Goal: Use online tool/utility: Use online tool/utility

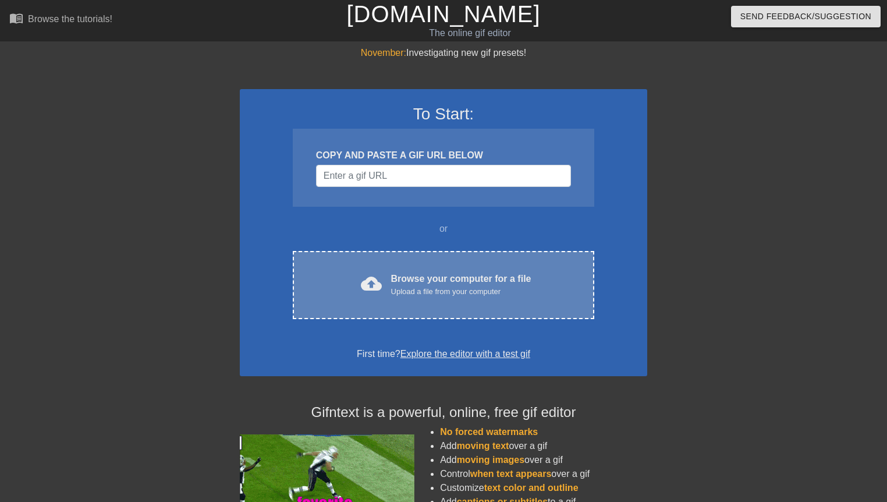
click at [436, 296] on div "Upload a file from your computer" at bounding box center [461, 292] width 140 height 12
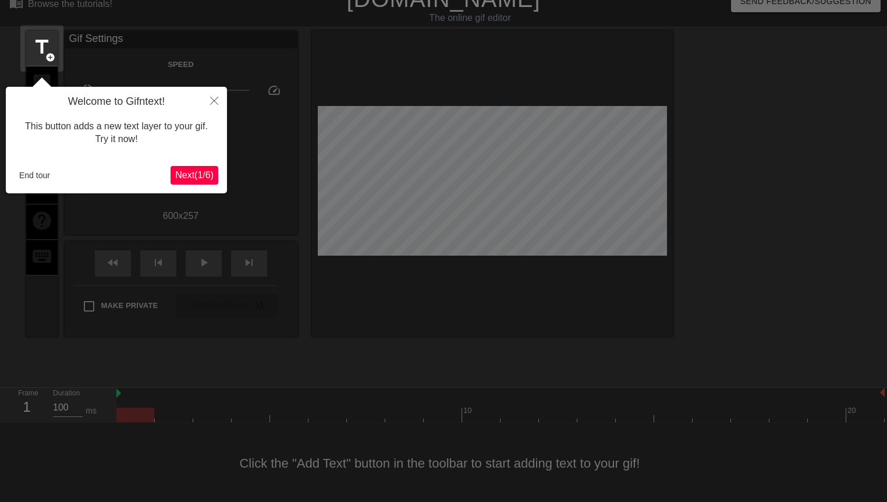
scroll to position [26, 0]
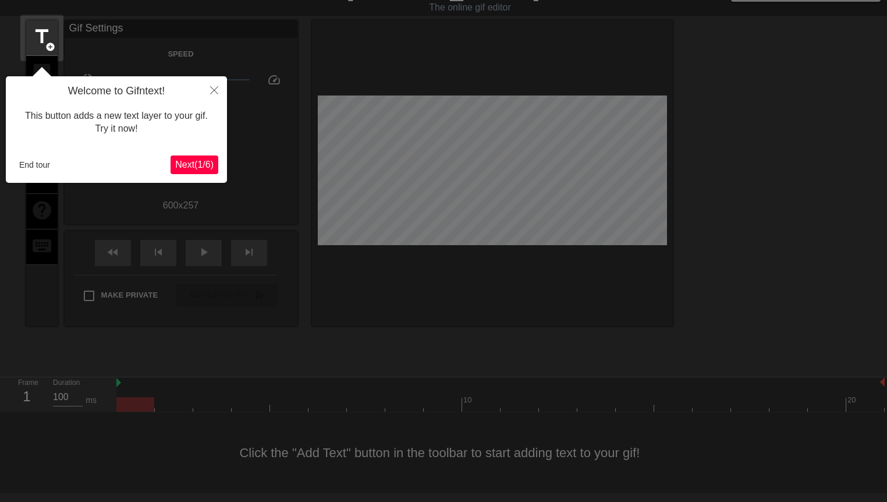
click at [201, 166] on span "Next ( 1 / 6 )" at bounding box center [194, 165] width 38 height 10
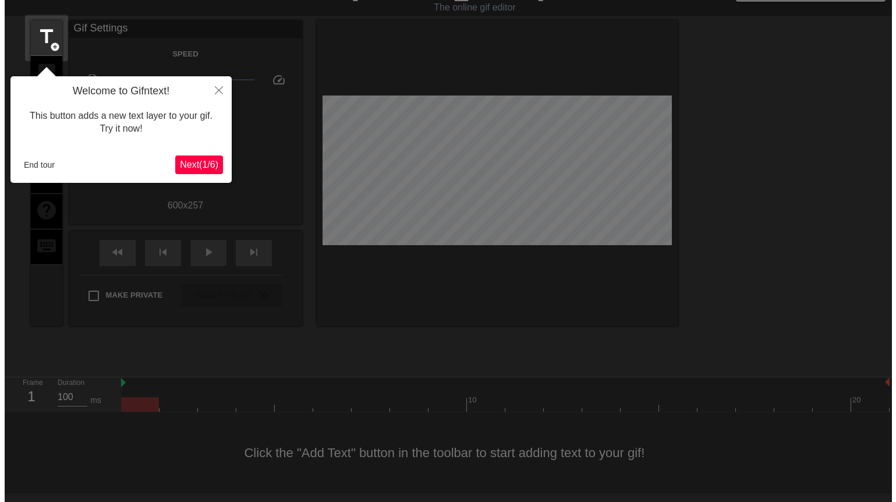
scroll to position [0, 0]
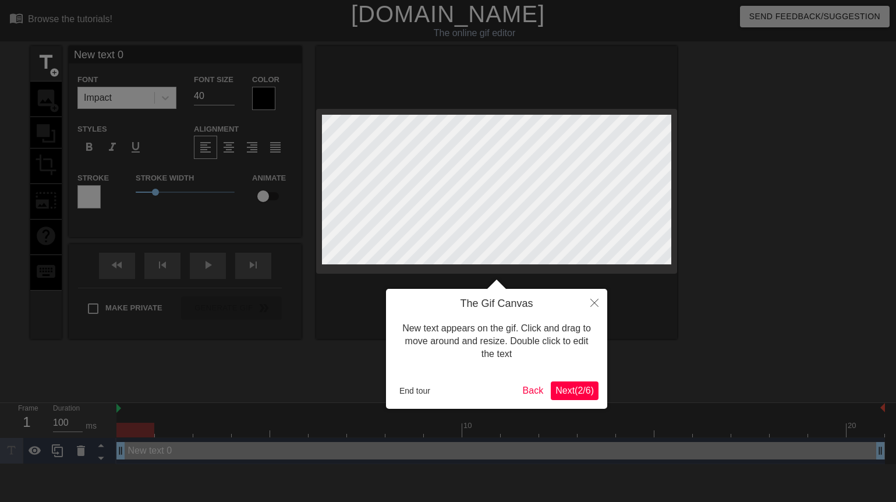
click at [584, 391] on span "Next ( 2 / 6 )" at bounding box center [574, 390] width 38 height 10
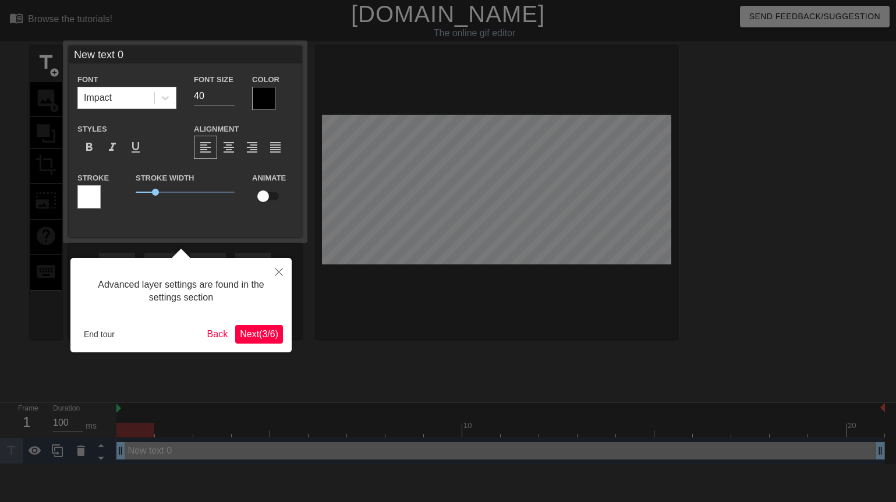
click at [257, 338] on span "Next ( 3 / 6 )" at bounding box center [259, 334] width 38 height 10
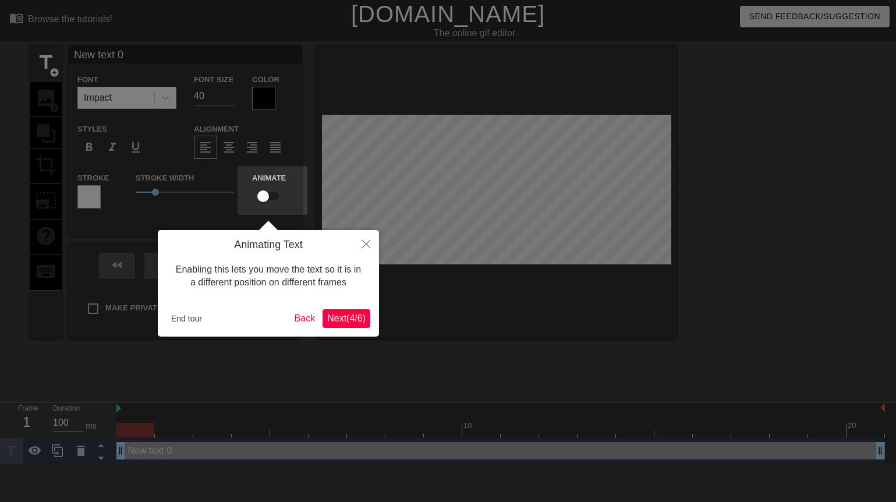
click at [331, 329] on div "Animating Text Enabling this lets you move the text so it is in a different pos…" at bounding box center [268, 283] width 221 height 107
click at [336, 320] on span "Next ( 4 / 6 )" at bounding box center [346, 318] width 38 height 10
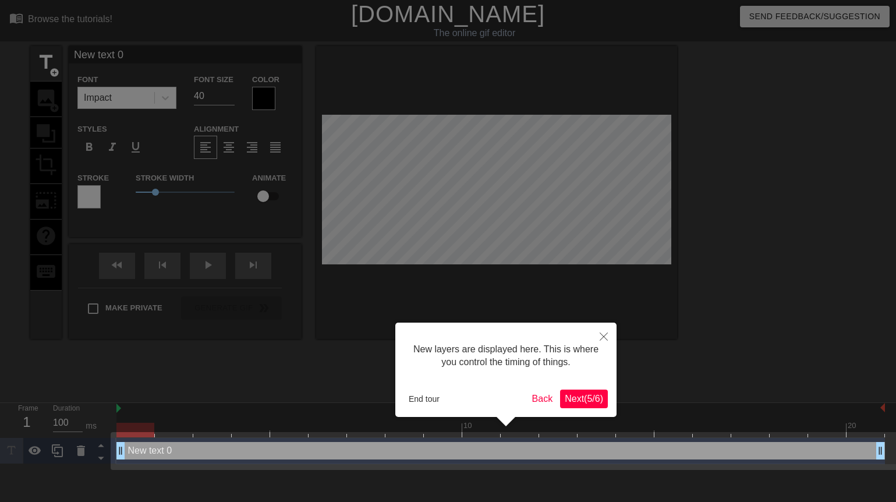
click at [586, 405] on button "Next ( 5 / 6 )" at bounding box center [584, 398] width 48 height 19
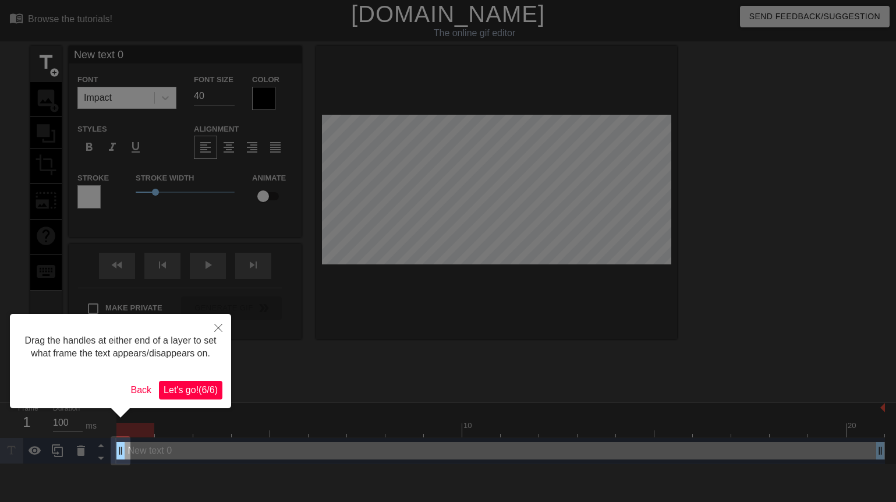
click at [190, 395] on span "Let's go! ( 6 / 6 )" at bounding box center [191, 390] width 54 height 10
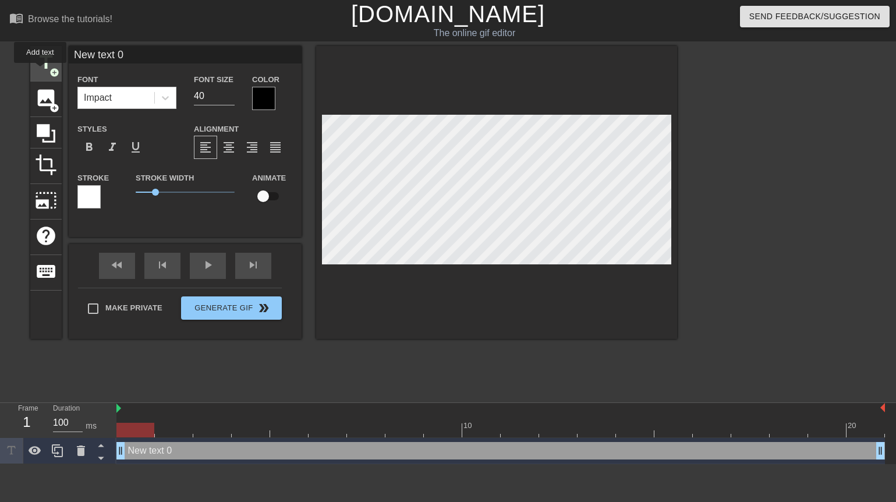
click at [41, 71] on span "title" at bounding box center [46, 62] width 22 height 22
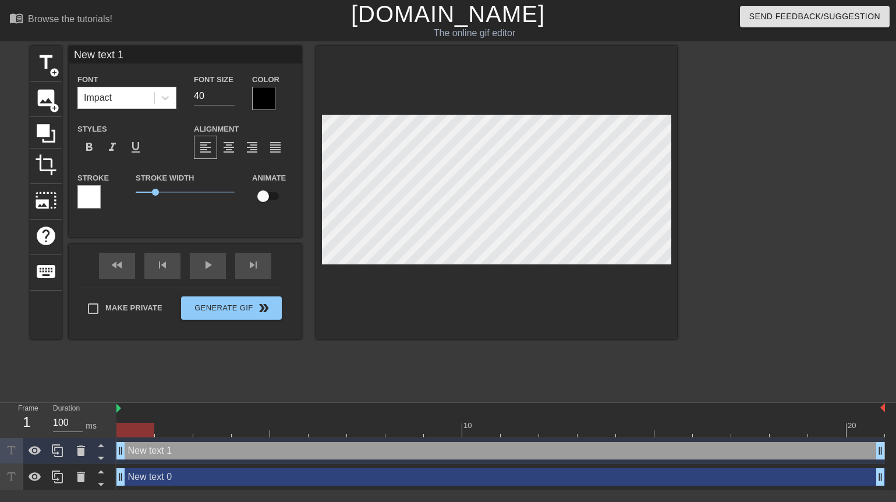
type input "Newtext 1"
type textarea "Newtext 1"
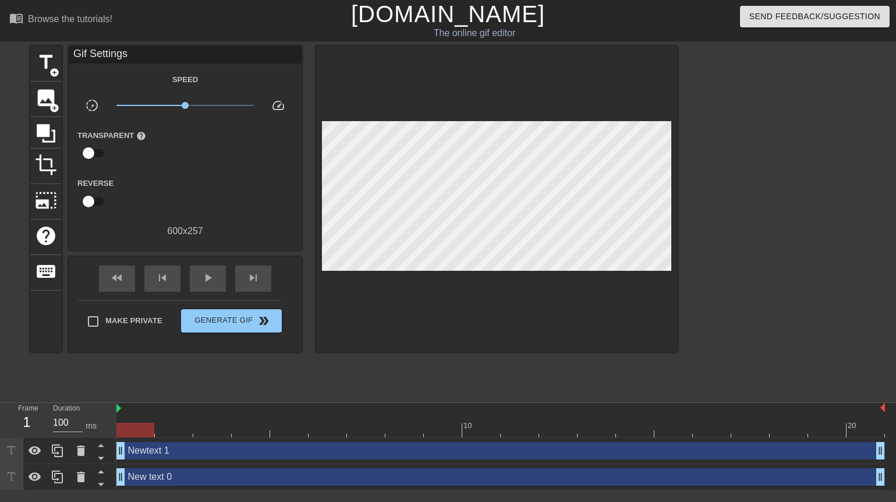
click at [548, 270] on div at bounding box center [496, 199] width 361 height 306
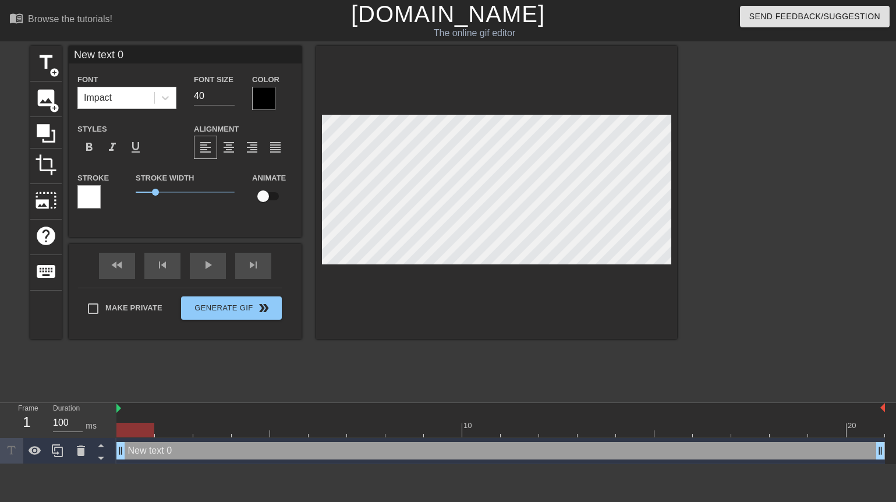
scroll to position [2, 1]
type input "I"
type textarea "I"
type input "I"
type textarea "I"
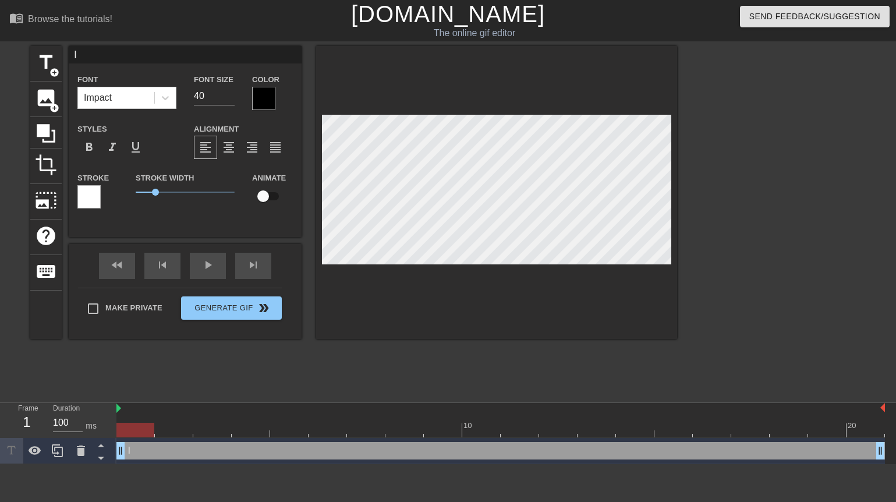
type input "I W"
type textarea "I W"
type input "I [GEOGRAPHIC_DATA]"
type textarea "I [GEOGRAPHIC_DATA]"
type input "I WAN"
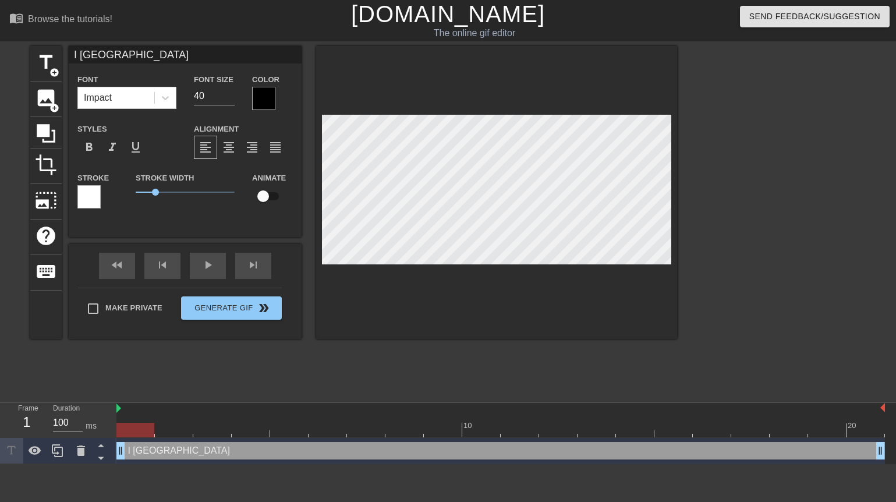
type textarea "I WAN"
type input "I WANT"
type textarea "I WANT"
type input "I WANT"
type textarea "I WANT"
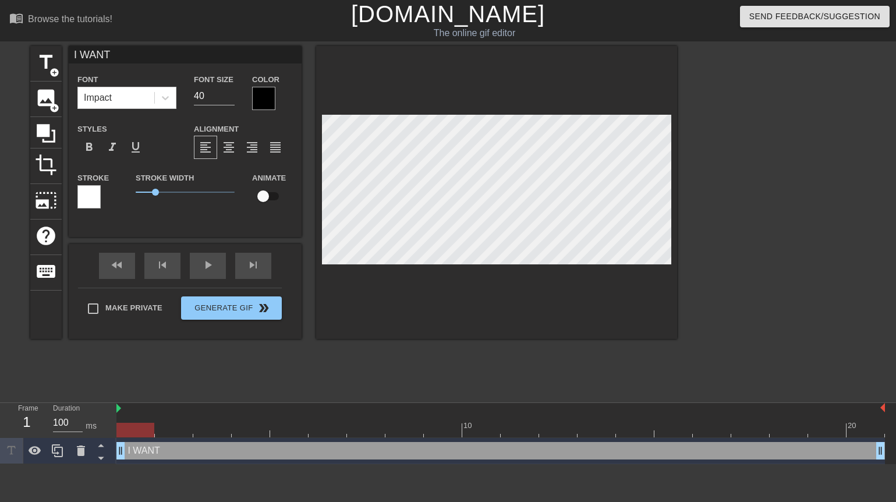
type input "I WANT M"
type textarea "I WANT M"
type input "I WANT MY"
type textarea "I WANT MY"
type input "I WANT MY"
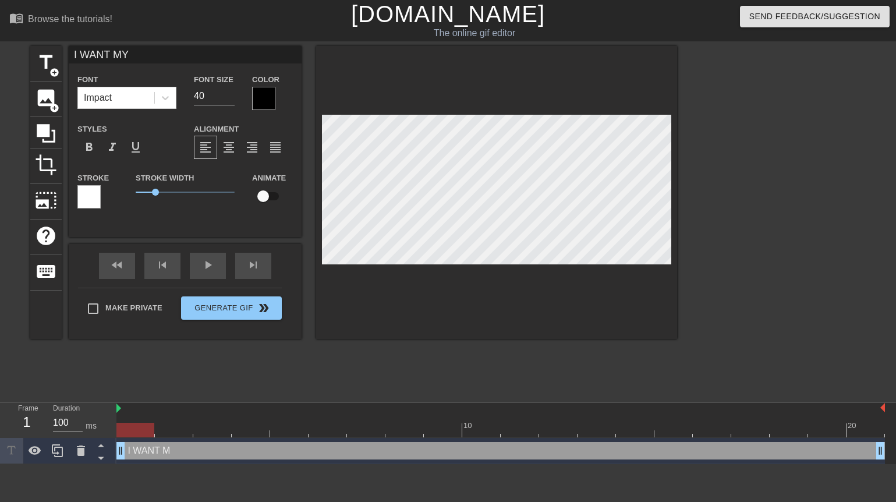
type textarea "I WANT MY"
type input "I WANT MY S"
type textarea "I WANT MY S"
type input "I WANT MY SP"
type textarea "I WANT MY SP"
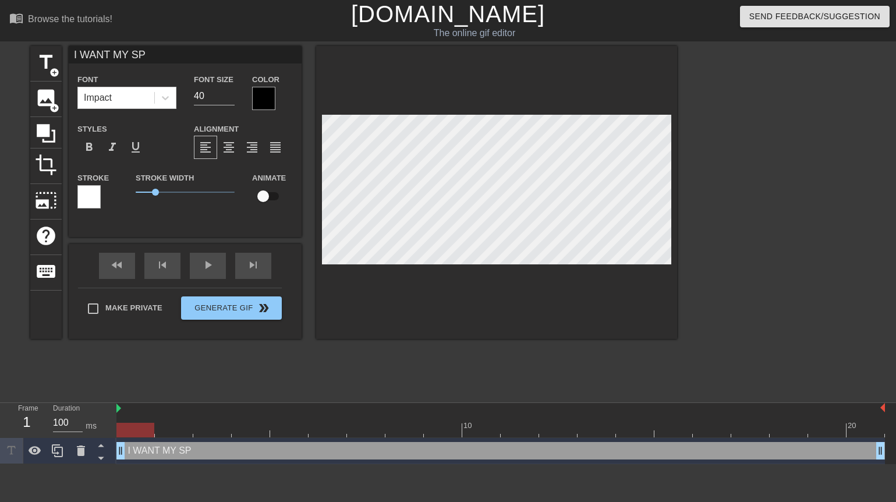
type input "I WANT MY SPO"
type textarea "I WANT MY SPO"
type input "I WANT MY SPON"
type textarea "I WANT MY SPON"
type input "I WANT MY SPONG"
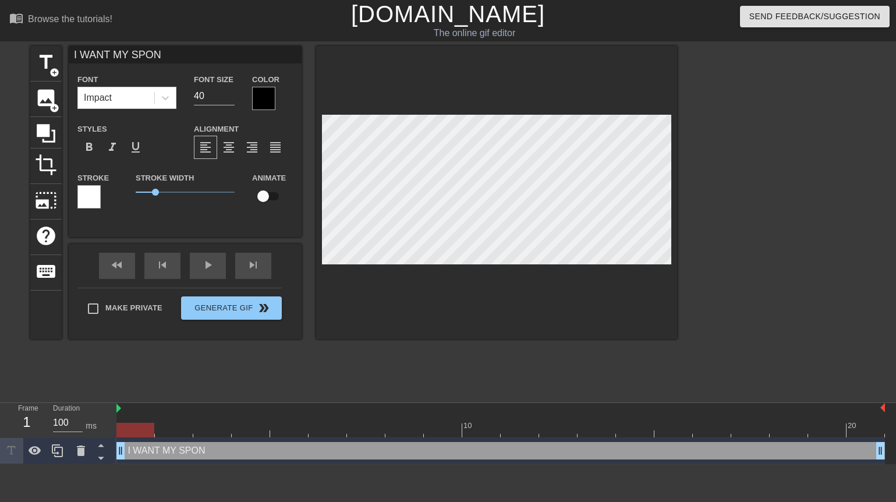
type textarea "I WANT MY SPONG"
type input "I WANT MY SPONGE"
type textarea "I WANT MY SPONGE"
type input "I WANT MY SPONGES"
type textarea "I WANT MY SPONGES"
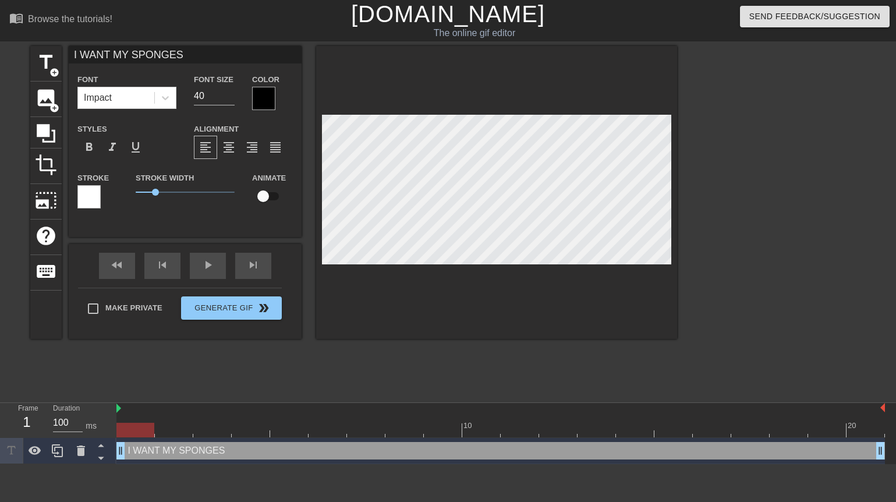
scroll to position [2, 7]
type input "I WANT MY SPONGES"
type textarea "I WANT MY SPONGES"
type input "I WANT MY SPONGES B"
type textarea "I WANT MY SPONGES B"
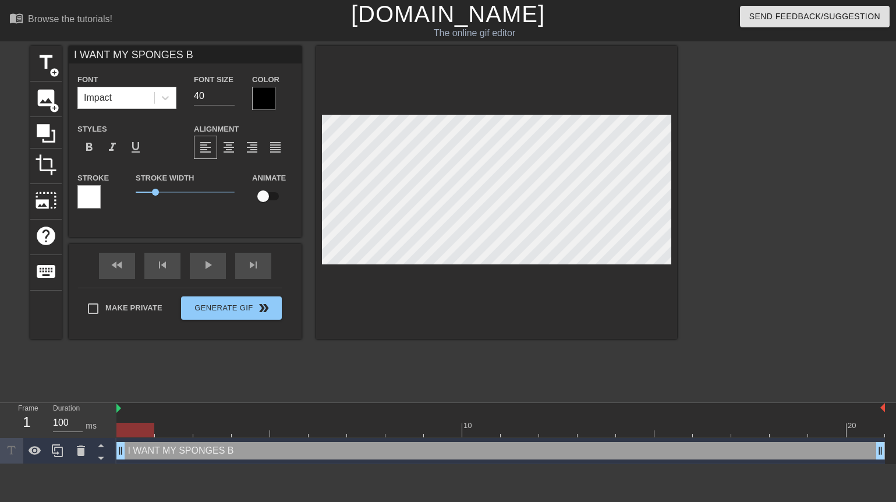
type input "I WANT MY SPONGES BA"
type textarea "I WANT MY SPONGES BA"
type input "I WANT MY SPONGES BAC"
type textarea "I WANT MY SPONGES BAC"
type input "I WANT MY SPONGES BACK"
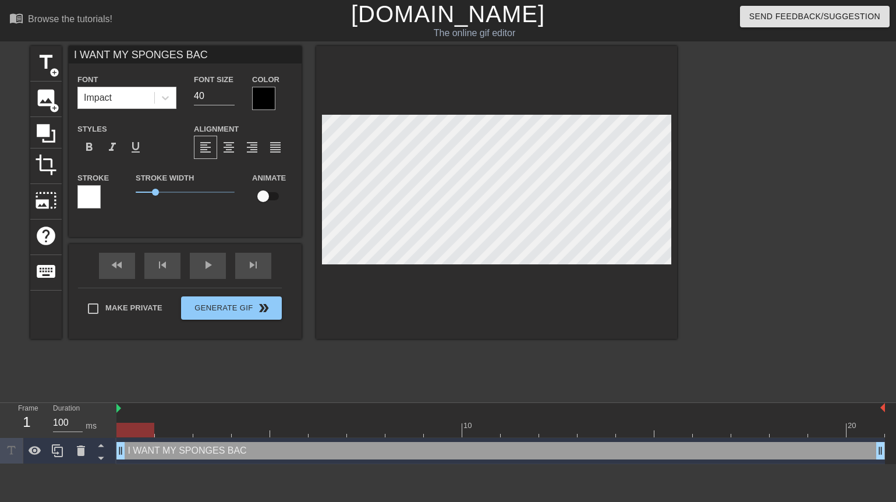
type textarea "I WANT MY SPONGES BACK"
type input "I WANT MY SPONGES BACK!"
type textarea "I WANT MY SPONGES BACK!"
type input "I WANT MY SPONGES BACK!!"
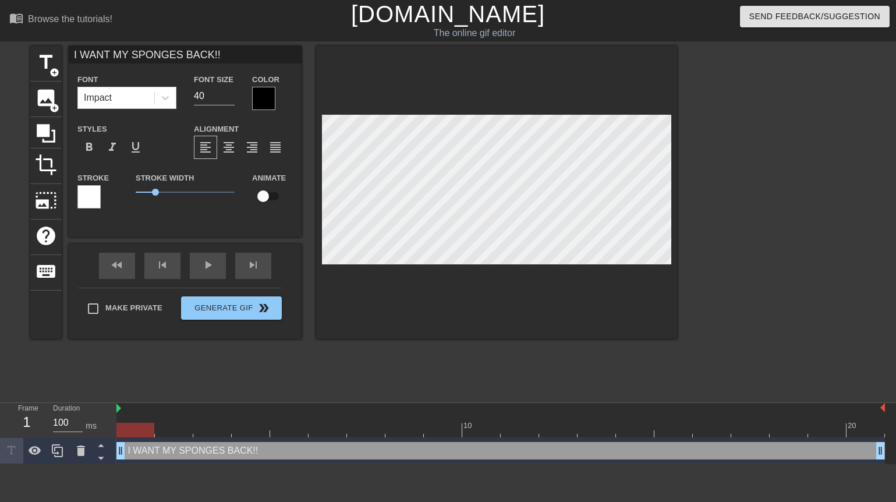
type textarea "I WANT MY SPONGES BACK!!"
click at [262, 100] on div at bounding box center [263, 98] width 23 height 23
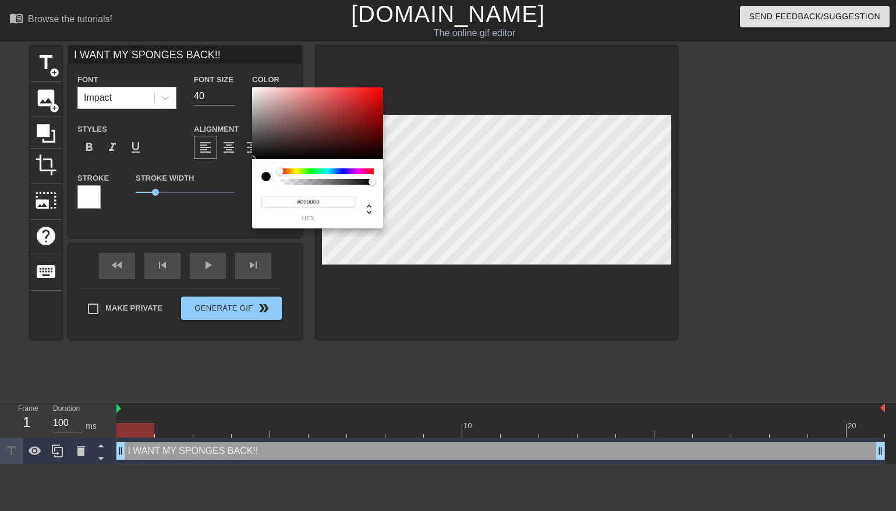
click at [263, 177] on div at bounding box center [265, 176] width 9 height 9
type input "#FFFFFF"
drag, startPoint x: 300, startPoint y: 103, endPoint x: 195, endPoint y: 52, distance: 117.2
click at [195, 52] on div "#FFFFFF hex" at bounding box center [448, 255] width 896 height 511
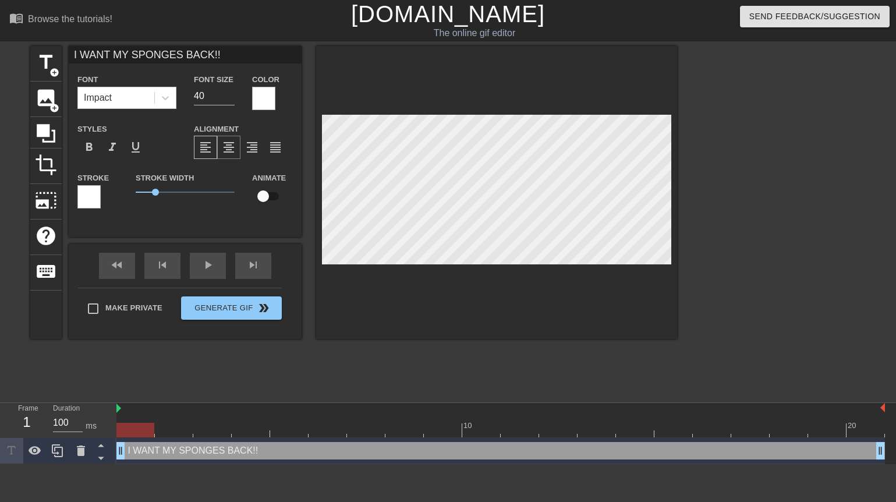
click at [229, 154] on span "format_align_center" at bounding box center [229, 147] width 14 height 14
drag, startPoint x: 152, startPoint y: 195, endPoint x: 141, endPoint y: 199, distance: 11.0
click at [141, 199] on span "0.3" at bounding box center [185, 192] width 99 height 14
click at [94, 199] on div at bounding box center [88, 196] width 23 height 23
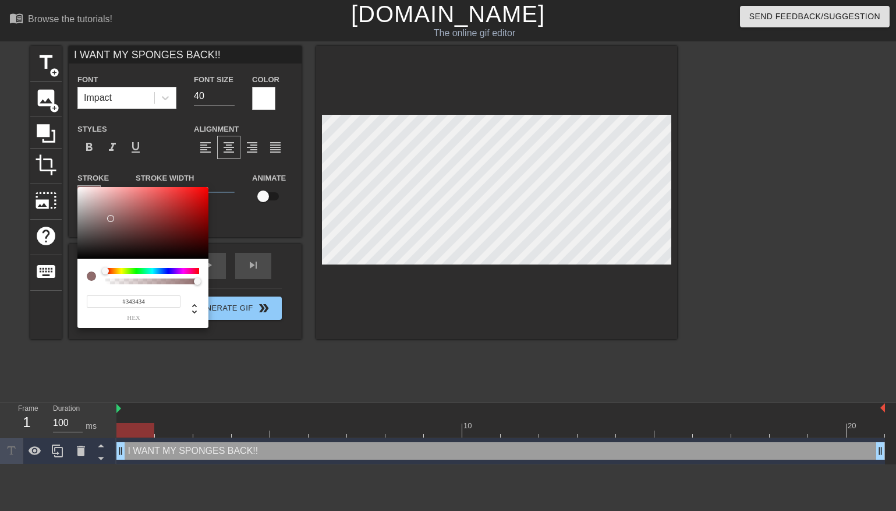
type input "#000000"
drag, startPoint x: 87, startPoint y: 235, endPoint x: 43, endPoint y: 276, distance: 59.7
click at [43, 276] on div "#000000 hex" at bounding box center [448, 255] width 896 height 511
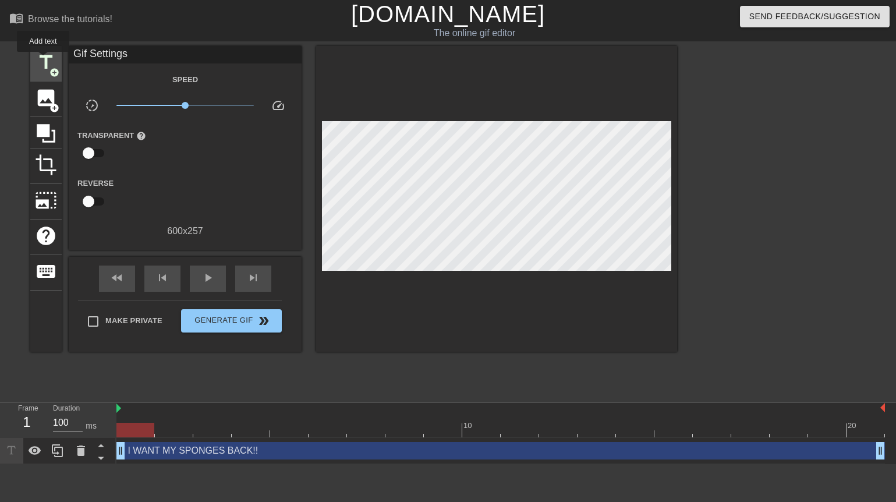
click at [42, 57] on span "title" at bounding box center [46, 62] width 22 height 22
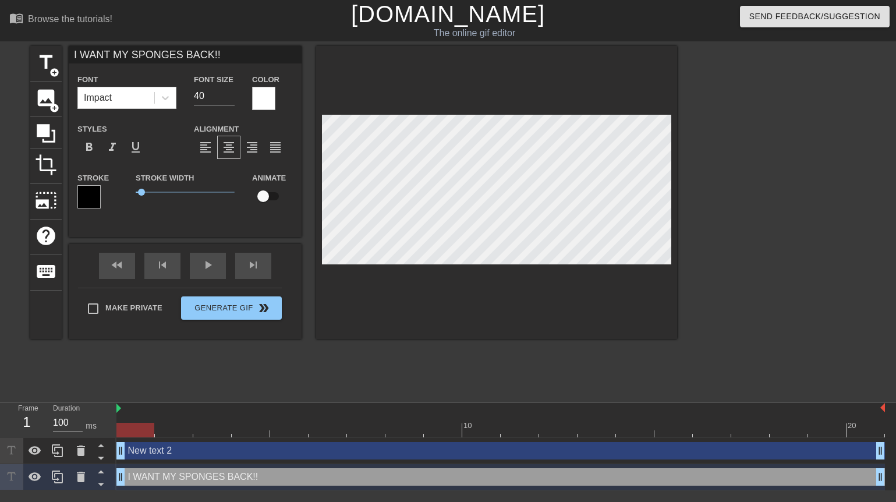
type input "New text 2"
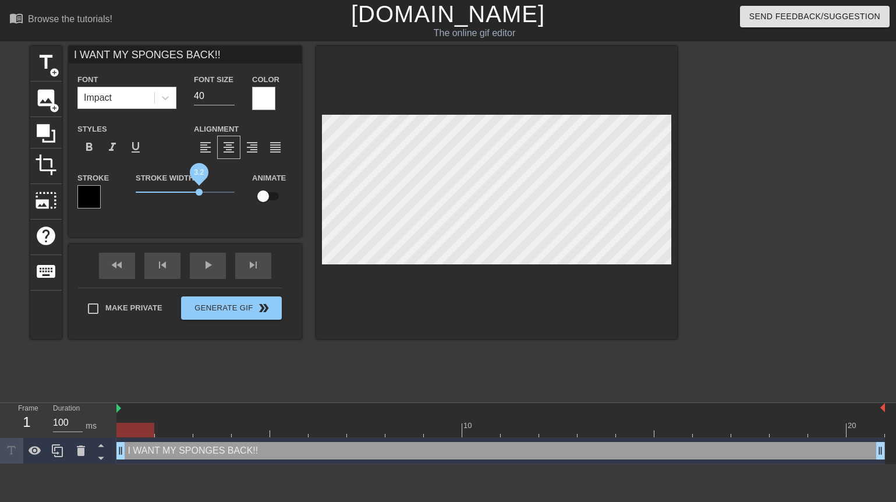
drag, startPoint x: 148, startPoint y: 192, endPoint x: 199, endPoint y: 189, distance: 51.3
click at [199, 189] on span "3.2" at bounding box center [185, 192] width 99 height 14
click at [263, 200] on input "checkbox" at bounding box center [263, 196] width 66 height 22
checkbox input "true"
click at [121, 409] on img at bounding box center [118, 407] width 5 height 9
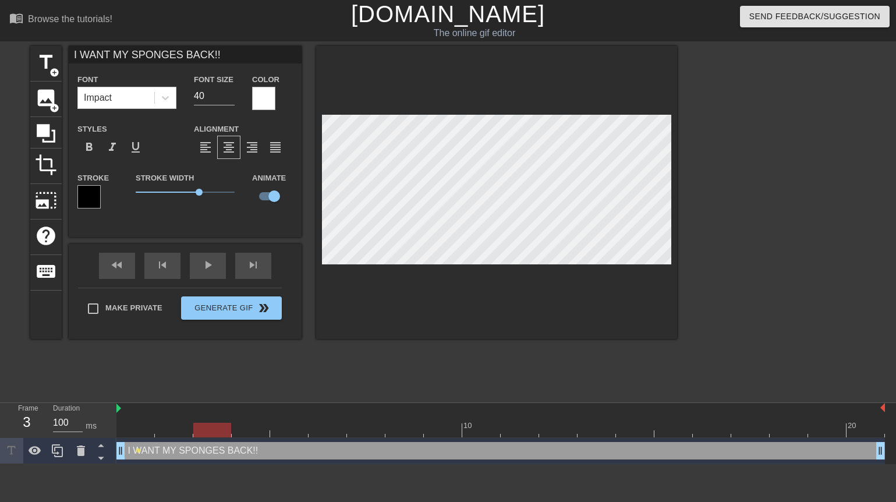
drag, startPoint x: 130, startPoint y: 431, endPoint x: 221, endPoint y: 441, distance: 90.8
click at [221, 441] on div "10 20 I WANT MY SPONGES BACK!! drag_handle drag_handle lens" at bounding box center [505, 433] width 779 height 61
drag, startPoint x: 231, startPoint y: 433, endPoint x: 245, endPoint y: 442, distance: 17.0
click at [245, 442] on div "10 20 I WANT MY SPONGES BACK!! drag_handle drag_handle lens" at bounding box center [505, 433] width 779 height 61
drag, startPoint x: 230, startPoint y: 429, endPoint x: 857, endPoint y: 425, distance: 627.0
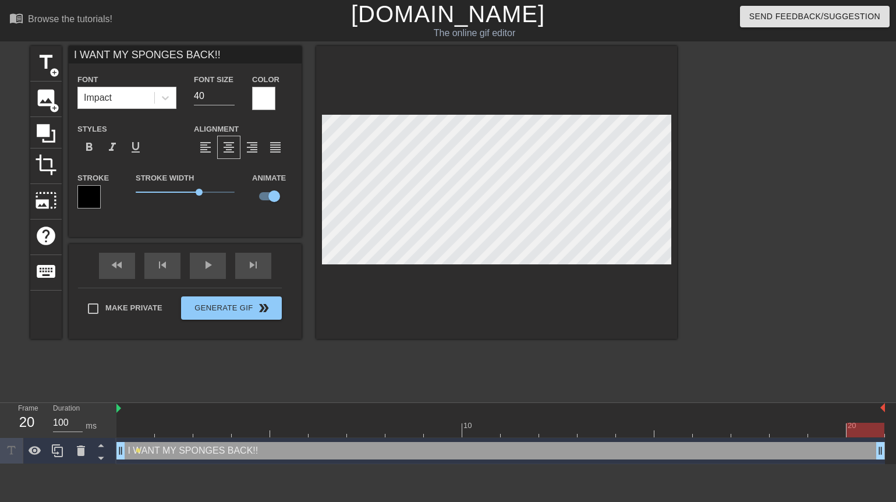
click at [857, 425] on div at bounding box center [865, 430] width 38 height 15
drag, startPoint x: 883, startPoint y: 408, endPoint x: 874, endPoint y: 412, distance: 9.1
drag, startPoint x: 859, startPoint y: 430, endPoint x: 251, endPoint y: 448, distance: 607.4
click at [251, 448] on div "10 20 I WANT MY SPONGES BACK!! drag_handle drag_handle lens" at bounding box center [505, 433] width 779 height 61
click at [79, 420] on input "101" at bounding box center [68, 422] width 30 height 19
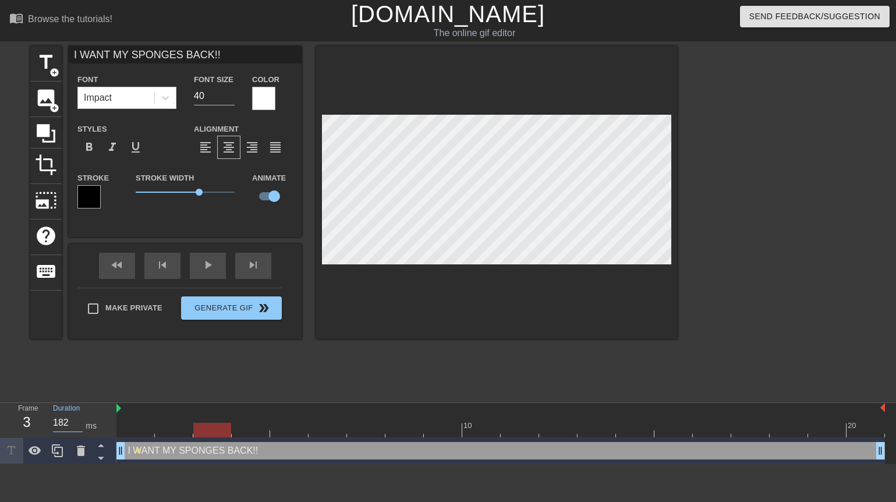
click at [76, 419] on input "182" at bounding box center [68, 422] width 30 height 19
click at [76, 419] on input "223" at bounding box center [68, 422] width 30 height 19
click at [227, 433] on div at bounding box center [212, 430] width 38 height 15
type input "100"
drag, startPoint x: 175, startPoint y: 433, endPoint x: 186, endPoint y: 434, distance: 11.1
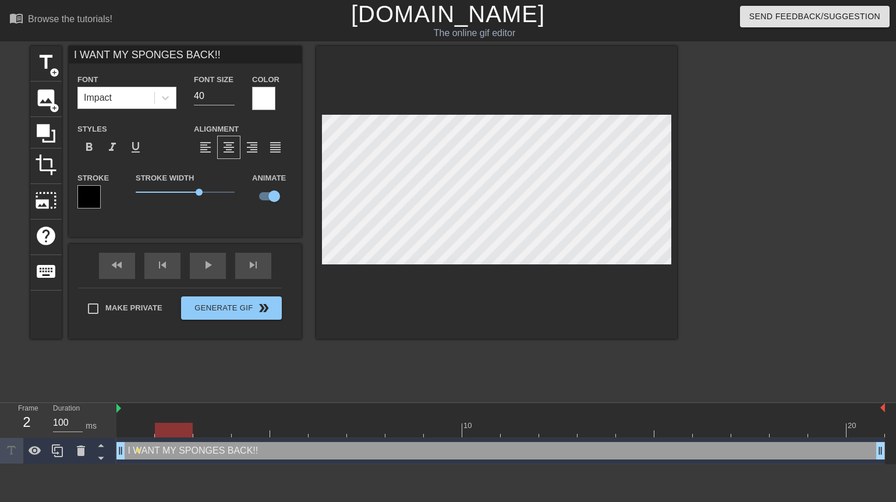
click at [185, 434] on div at bounding box center [174, 430] width 38 height 15
click at [76, 450] on icon at bounding box center [81, 451] width 14 height 14
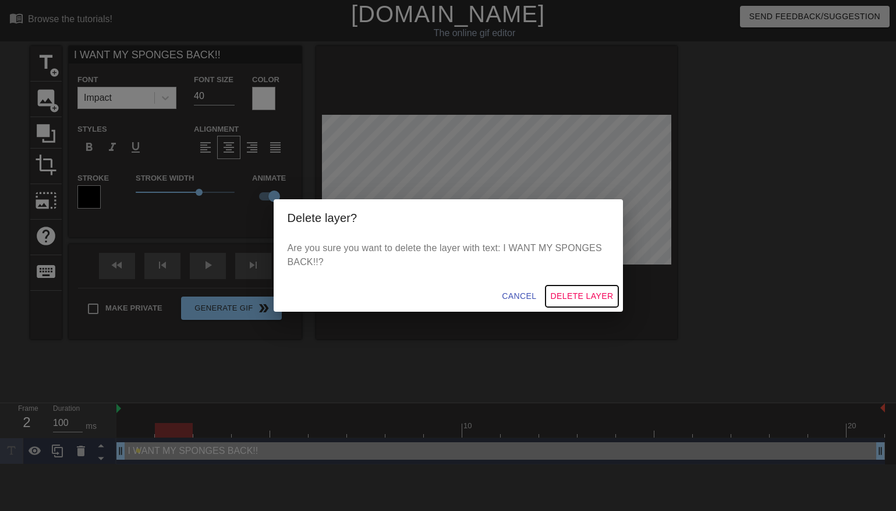
click at [567, 296] on span "Delete Layer" at bounding box center [581, 296] width 63 height 15
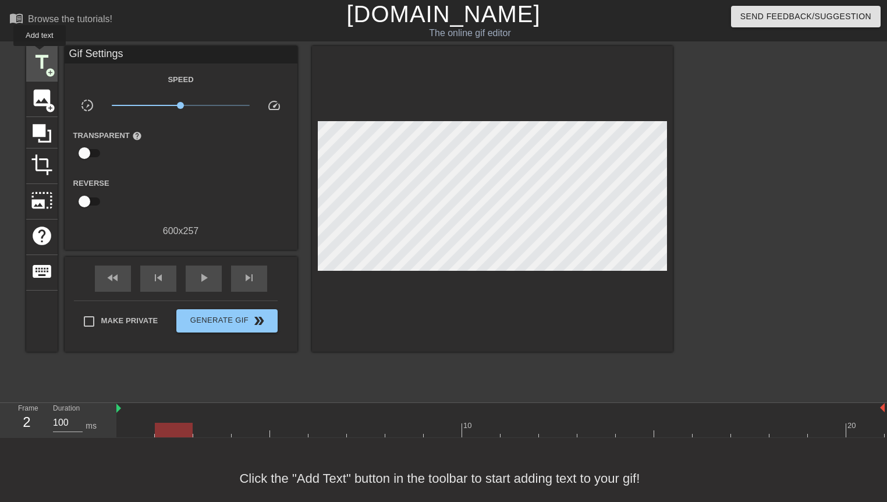
click at [44, 71] on span "title" at bounding box center [42, 62] width 22 height 22
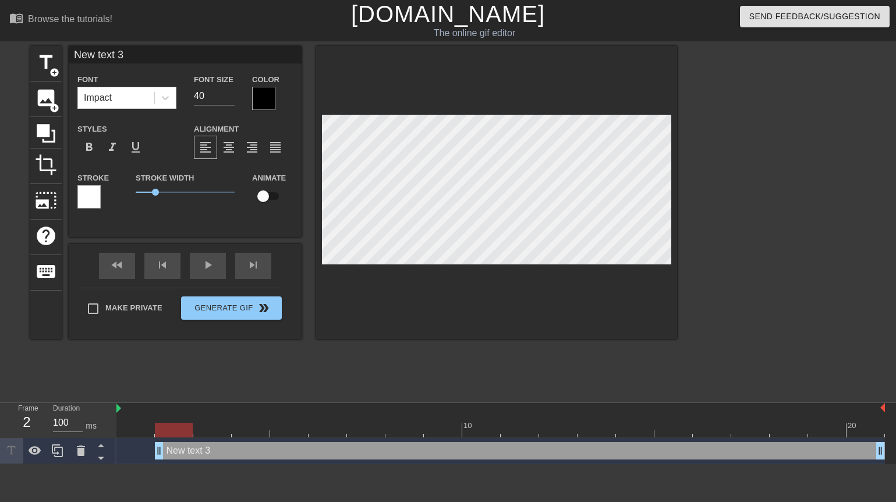
scroll to position [2, 1]
type input "NeIw text 3"
type textarea "NeIw text 3"
type input "NeI w text 3"
type textarea "NeI w text 3"
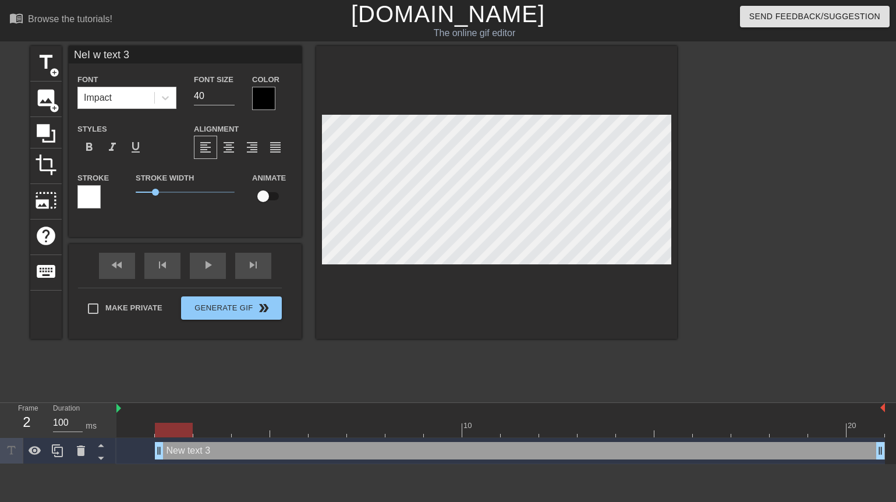
type input "NeI Ww text 3"
type textarea "NeI Ww text 3"
type input "NeI WAw text 3"
type textarea "NeI WAw text 3"
type input "NeI WANw text 3"
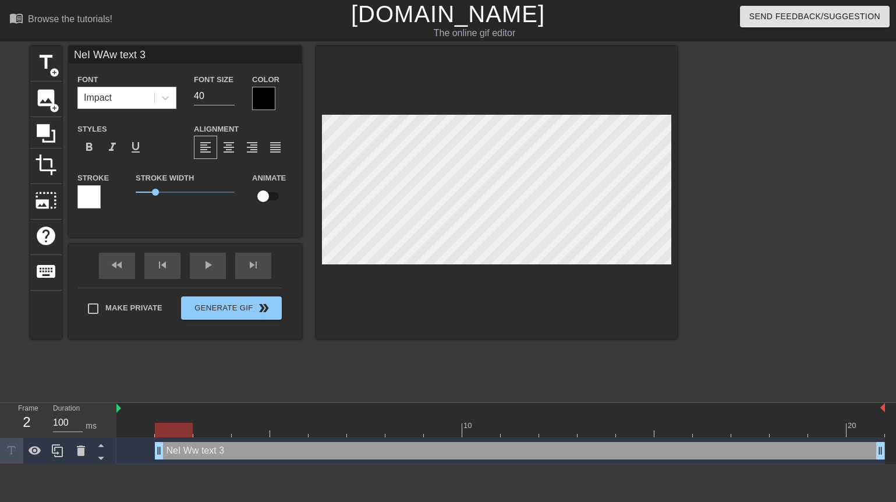
type textarea "NeI WANw text 3"
type input "NeI WANTw text 3"
type textarea "NeI WANTw text 3"
type input "NeI WANT w text 3"
type textarea "NeI WANT w text 3"
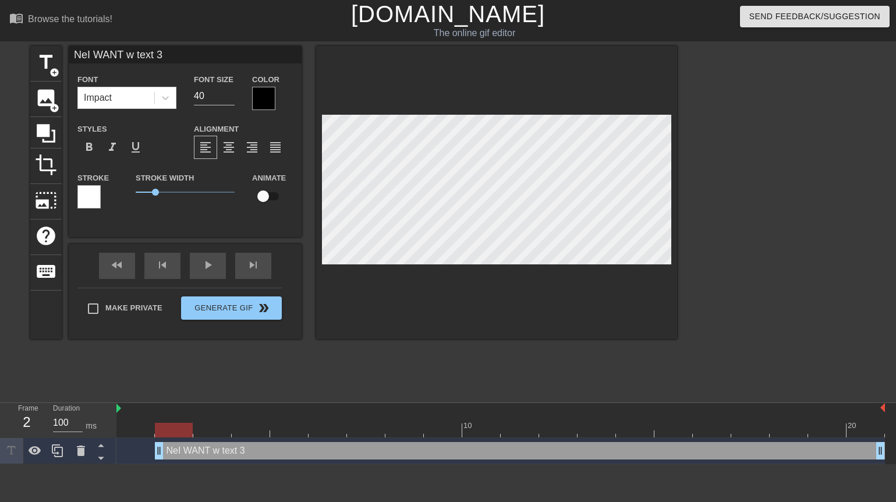
type input "NeI WANT Mw text 3"
type textarea "NeI WANT Mw text 3"
type input "NeI WANT MYw text 3"
type textarea "NeI WANT MYw text 3"
type input "NeI WANT MYSw text 3"
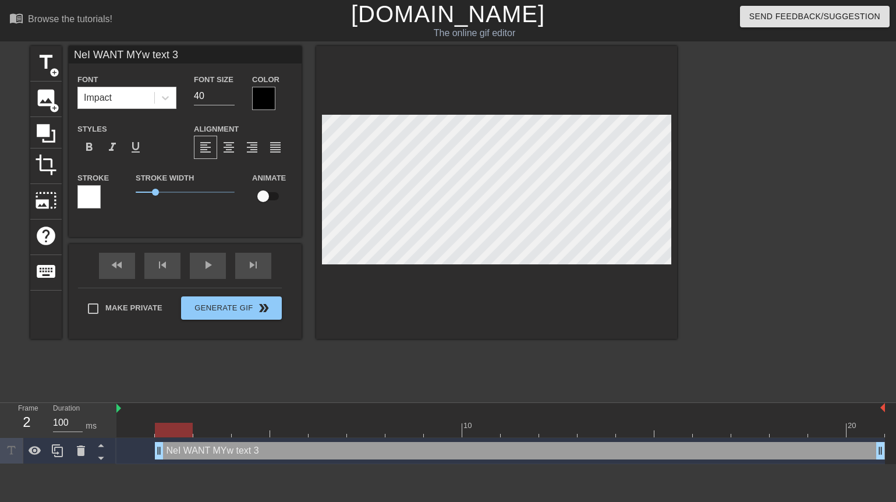
type textarea "NeI WANT MYSw text 3"
type input "NeI WANT MYw text 3"
type textarea "NeI WANT MYw text 3"
type input "NeI WANT MY w text 3"
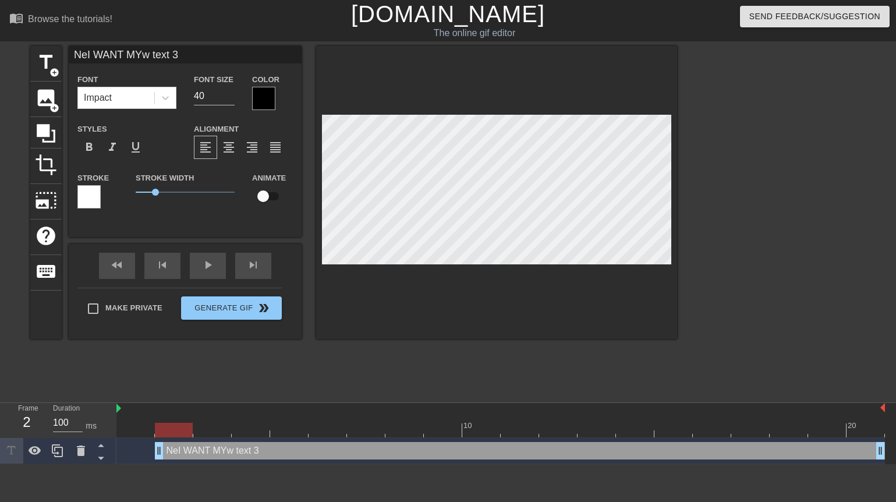
type textarea "NeI WANT MY w text 3"
type input "I"
type textarea "I"
type input "I"
type textarea "I"
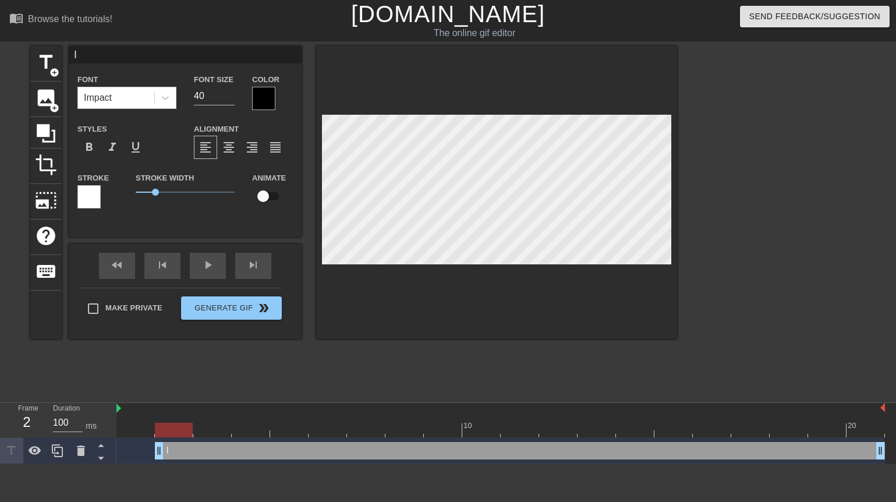
type input "I W"
type textarea "I W"
type input "I [GEOGRAPHIC_DATA]"
type textarea "I [GEOGRAPHIC_DATA]"
type input "I WAN"
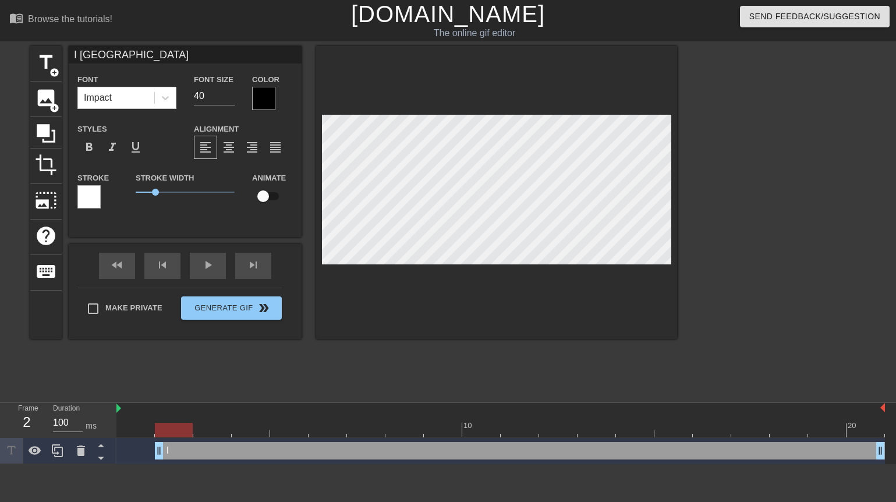
type textarea "I WAN"
type input "I WANT"
type textarea "I WANT"
type input "I WANT"
type textarea "I WANT"
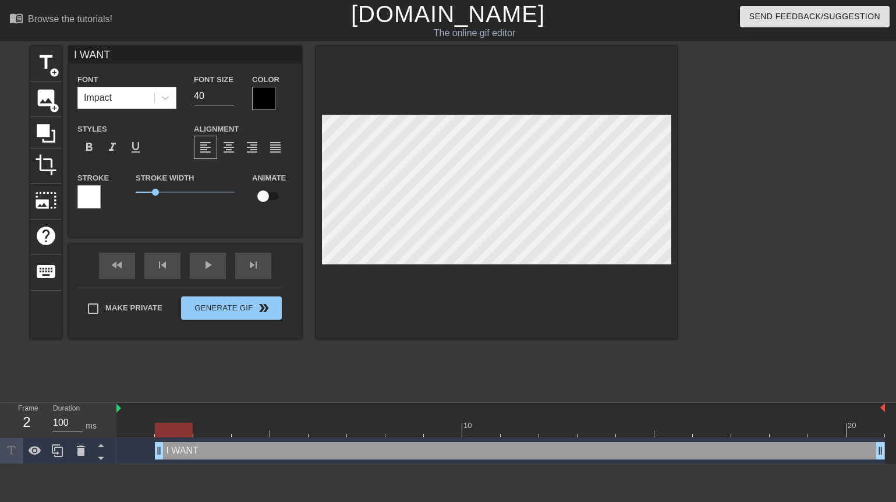
type input "I WANT M"
type textarea "I WANT M"
type input "I WANT MY"
type textarea "I WANT MY"
type input "I WANT MY"
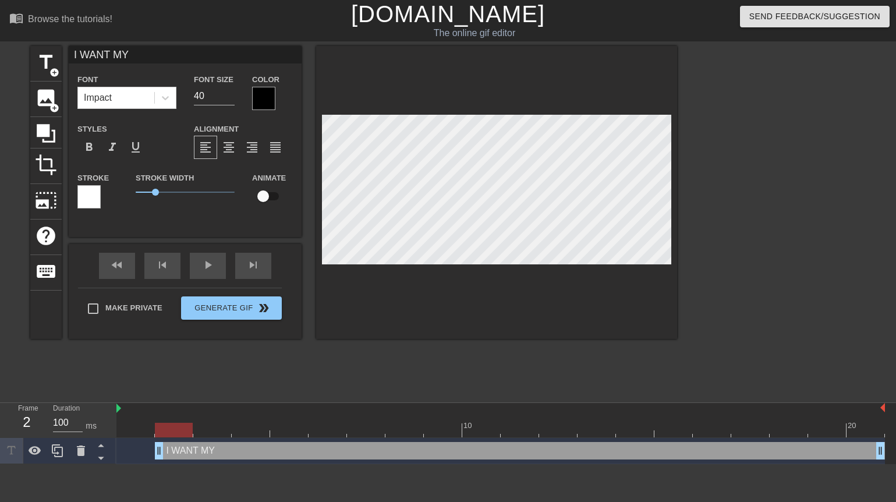
type textarea "I WANT MY"
type input "I WANT MY S"
type textarea "I WANT MY S"
type input "I WANT MY SP"
type textarea "I WANT MY SP"
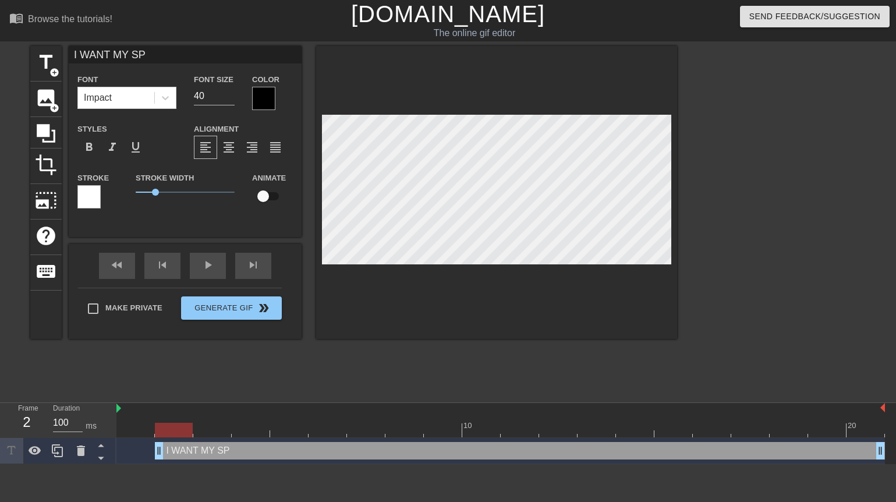
type input "I WANT MY SPO"
type textarea "I WANT MY SPO"
type input "I WANT MY SPON"
type textarea "I WANT MY SPON"
type input "I WANT MY SPONG"
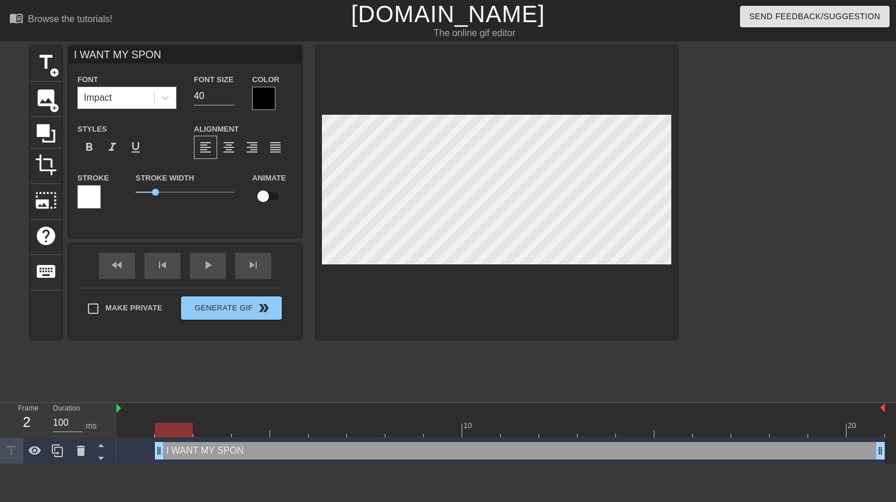
type textarea "I WANT MY SPONG"
type input "I WANT MY SPONGE"
type textarea "I WANT MY SPONGE"
type input "I WANT MY SPONGES"
type textarea "I WANT MY SPONGES"
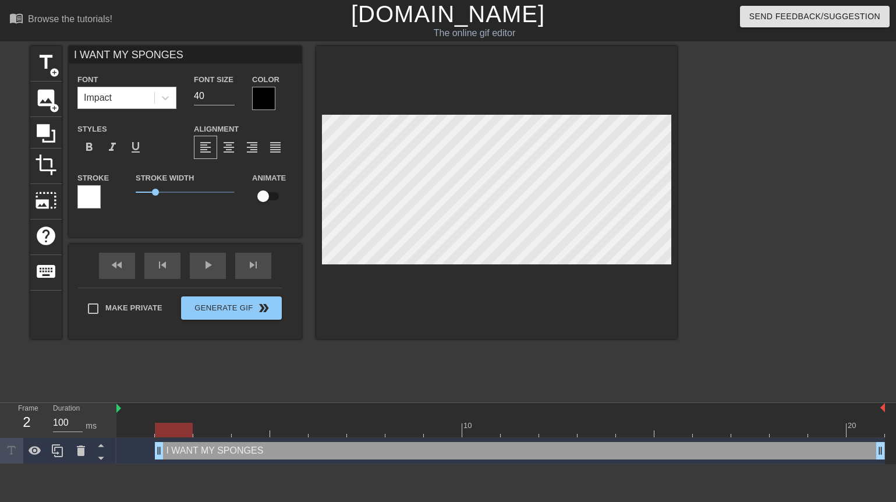
type input "I WANT MY SPONGES"
type textarea "I WANT MY SPONGES"
type input "I WANT MY SPONGES B"
type textarea "I WANT MY SPONGES B"
type input "I WANT MY SPONGES BA"
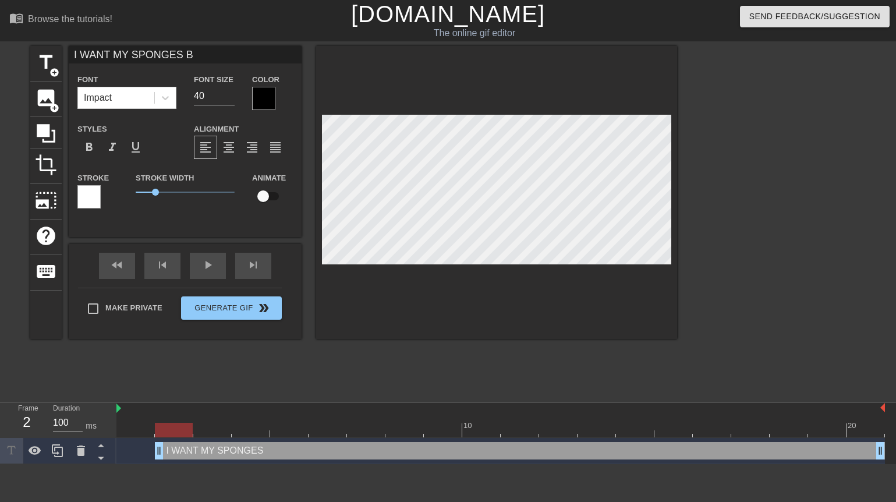
type textarea "I WANT MY SPONGES BA"
type input "I WANT MY SPONGES BAC"
type textarea "I WANT MY SPONGES BAC"
type input "I WANT MY SPONGES BACK"
type textarea "I WANT MY SPONGES BACK"
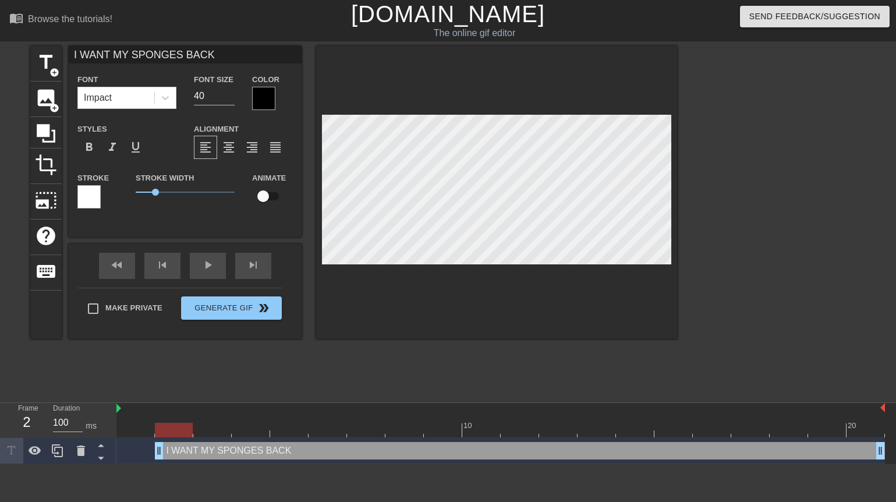
type input "I WANT MY SPONGES BACK!"
type textarea "I WANT MY SPONGES BACK!"
type input "I WANT MY SPONGES BACK!!"
type textarea "I WANT MY SPONGES BACK!!"
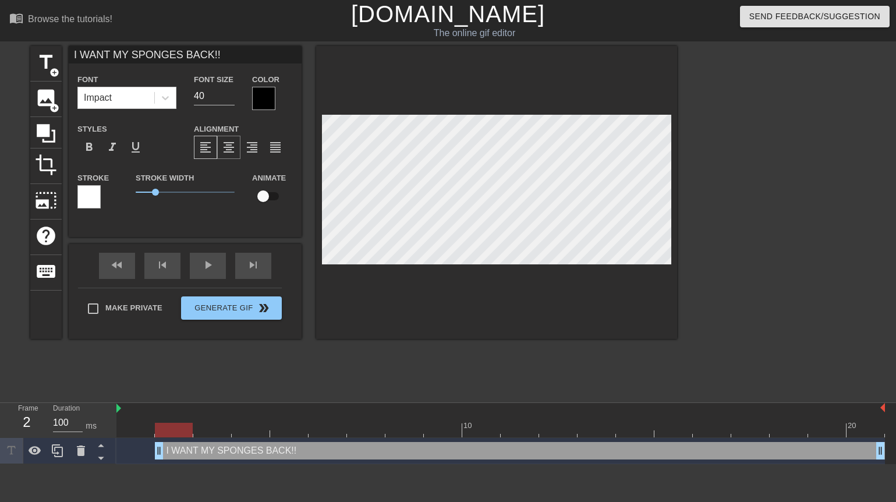
click at [222, 149] on span "format_align_center" at bounding box center [229, 147] width 14 height 14
click at [267, 100] on div at bounding box center [263, 98] width 23 height 23
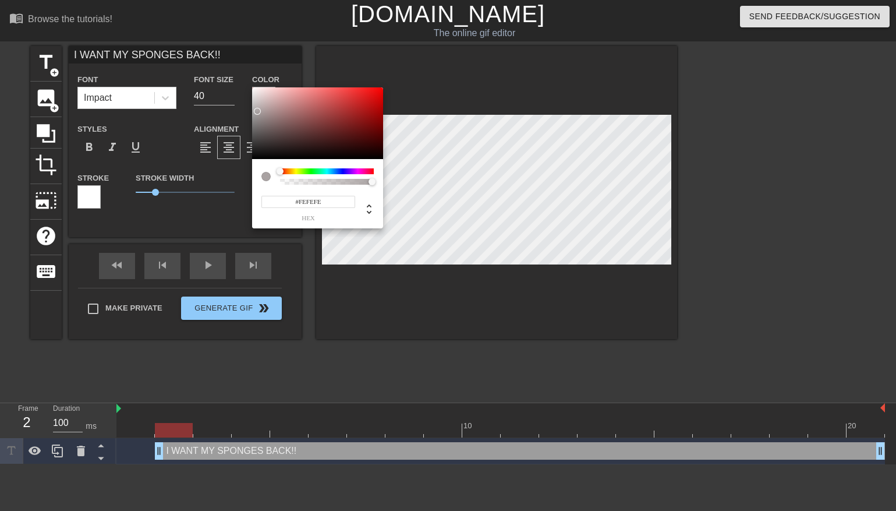
type input "#FFFFFF"
drag, startPoint x: 294, startPoint y: 141, endPoint x: 204, endPoint y: 68, distance: 116.3
click at [204, 68] on div "#FFFFFF hex" at bounding box center [448, 255] width 896 height 511
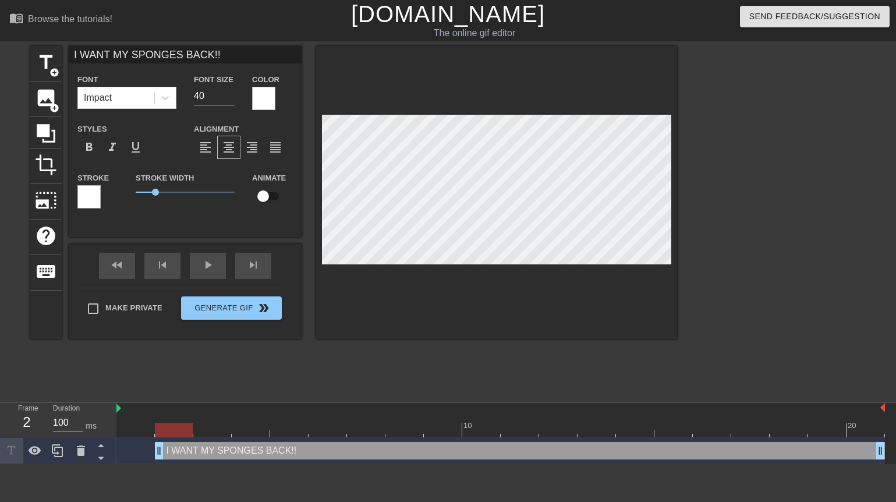
click at [97, 199] on div at bounding box center [88, 196] width 23 height 23
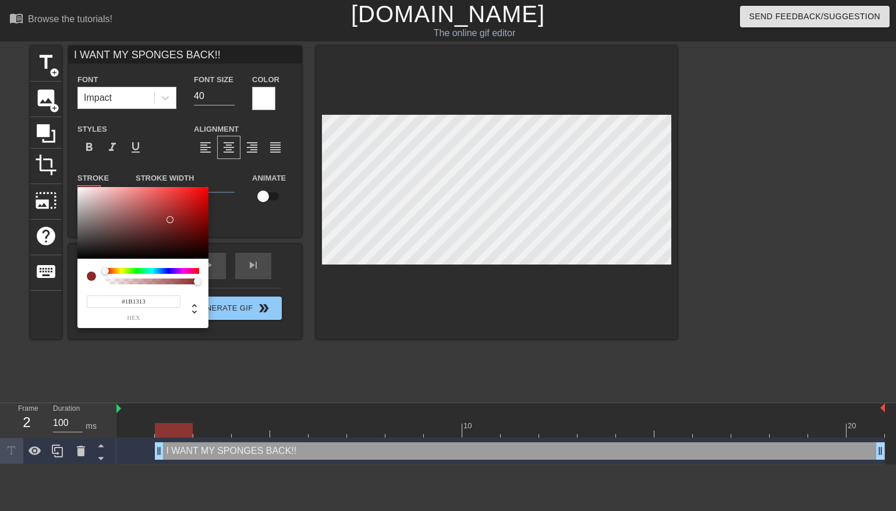
type input "#000000"
drag, startPoint x: 176, startPoint y: 217, endPoint x: 83, endPoint y: 277, distance: 111.1
click at [83, 277] on div "#000000 hex" at bounding box center [142, 257] width 131 height 141
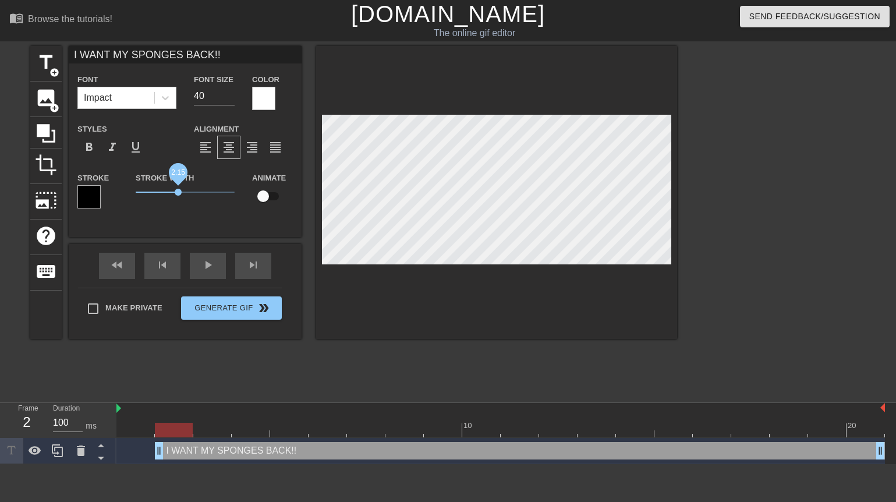
drag, startPoint x: 159, startPoint y: 192, endPoint x: 178, endPoint y: 190, distance: 19.4
click at [178, 190] on span "2.15" at bounding box center [185, 192] width 99 height 14
click at [160, 433] on div at bounding box center [174, 430] width 38 height 15
click at [164, 430] on div at bounding box center [174, 430] width 38 height 15
type input "100"
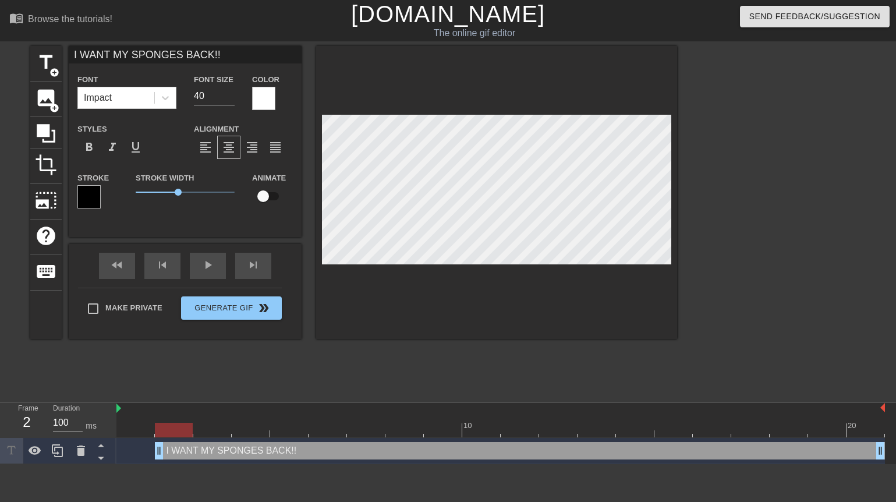
drag, startPoint x: 164, startPoint y: 430, endPoint x: 193, endPoint y: 444, distance: 32.0
click at [193, 444] on div "10 20 I WANT MY SPONGES BACK!! drag_handle drag_handle" at bounding box center [505, 433] width 779 height 61
click at [261, 199] on input "checkbox" at bounding box center [263, 196] width 66 height 22
checkbox input "true"
drag, startPoint x: 160, startPoint y: 452, endPoint x: 247, endPoint y: 459, distance: 87.0
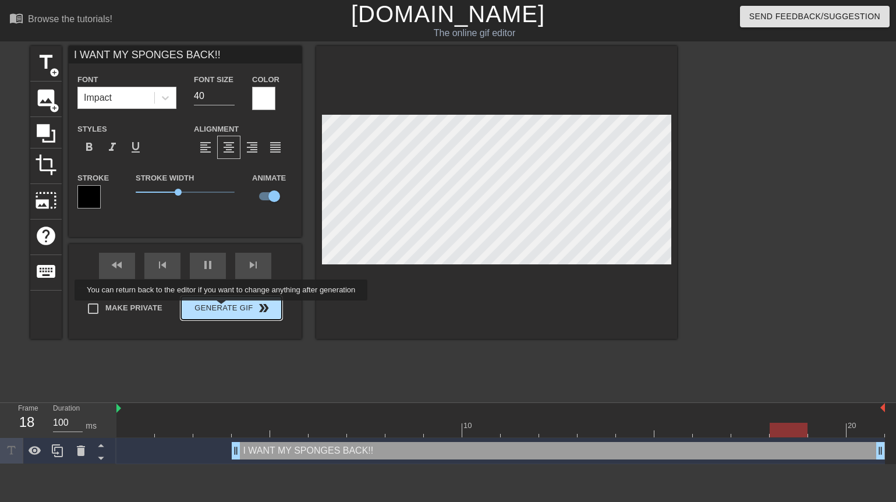
click at [229, 309] on div "Make Private Generate Gif double_arrow" at bounding box center [180, 311] width 204 height 46
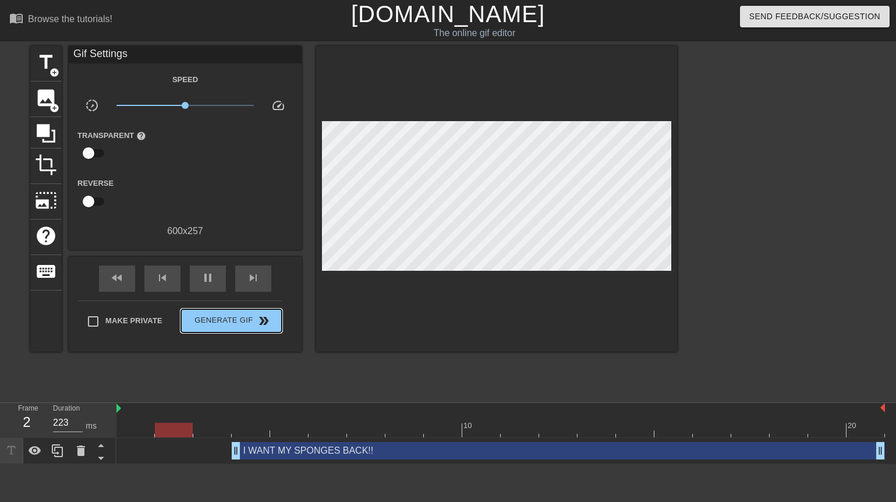
type input "100"
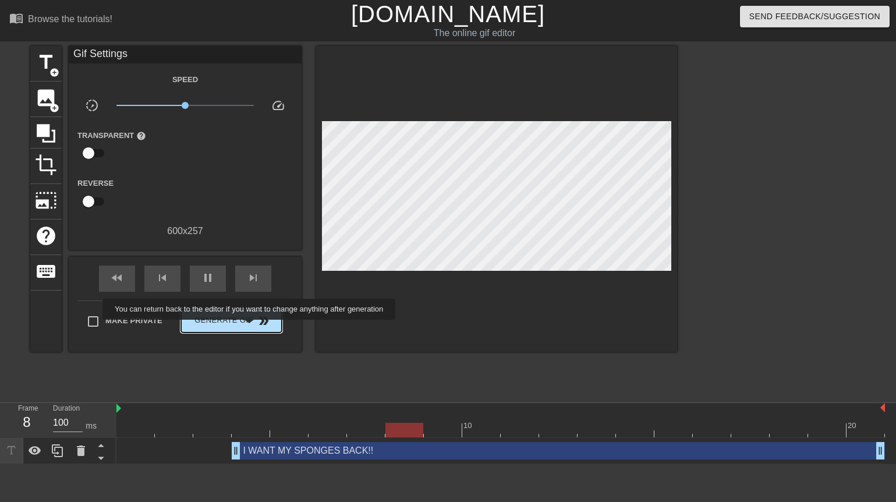
click at [257, 328] on span "double_arrow" at bounding box center [264, 321] width 14 height 14
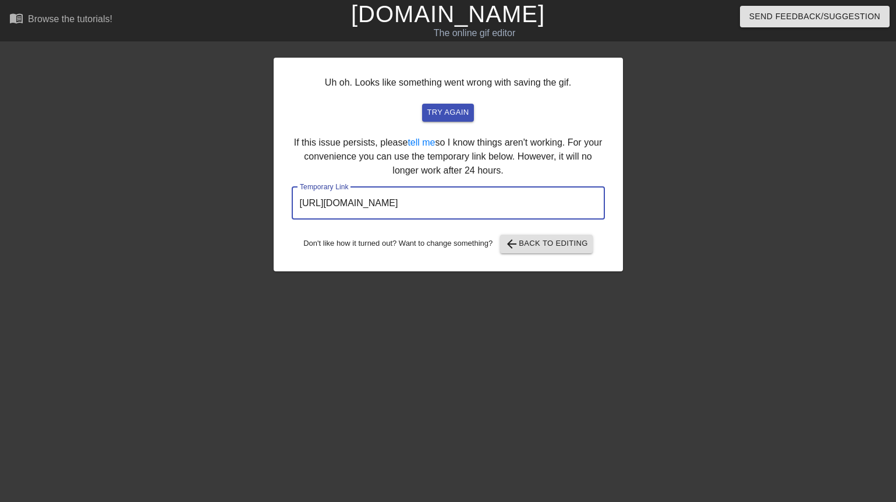
click at [380, 206] on input "[URL][DOMAIN_NAME]" at bounding box center [448, 203] width 313 height 33
click at [381, 204] on input "[URL][DOMAIN_NAME]" at bounding box center [448, 203] width 313 height 33
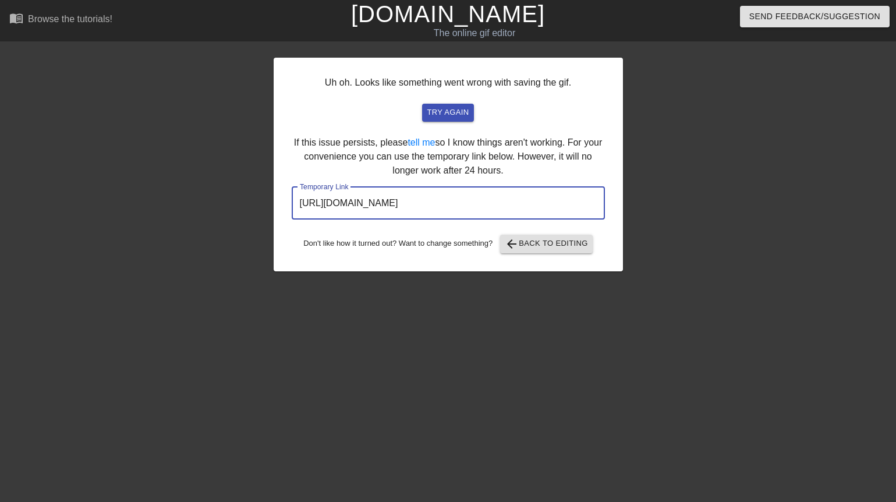
click at [381, 204] on input "[URL][DOMAIN_NAME]" at bounding box center [448, 203] width 313 height 33
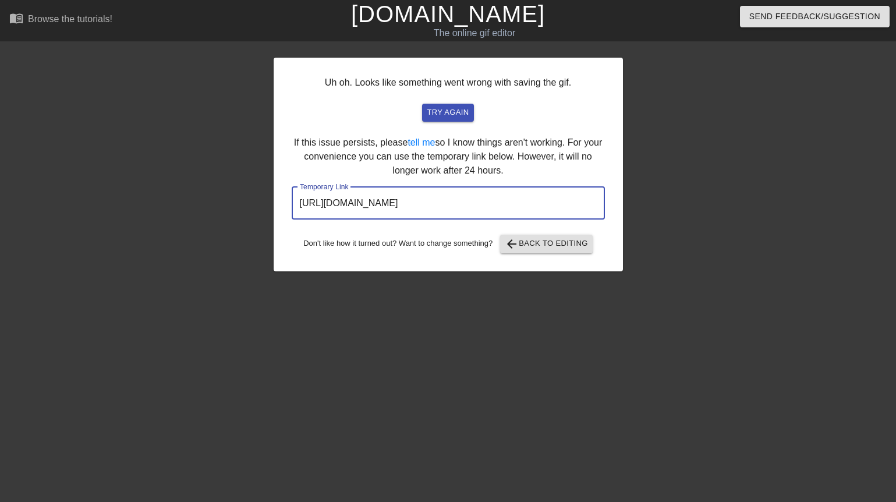
click at [737, 181] on div at bounding box center [724, 220] width 175 height 349
